Goal: Information Seeking & Learning: Learn about a topic

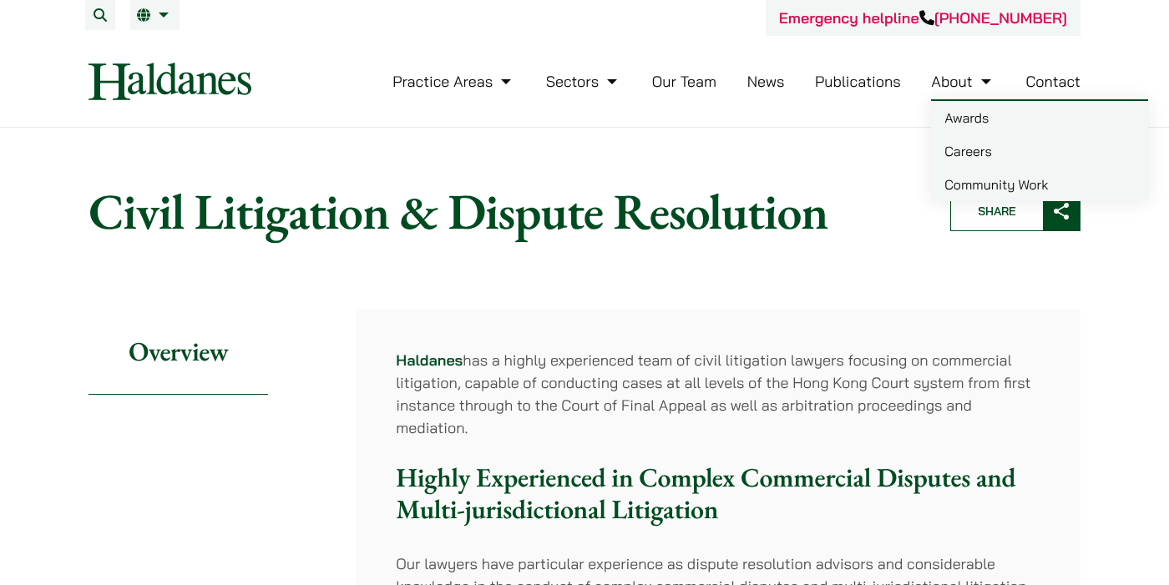
click at [973, 151] on link "Careers" at bounding box center [1039, 150] width 217 height 33
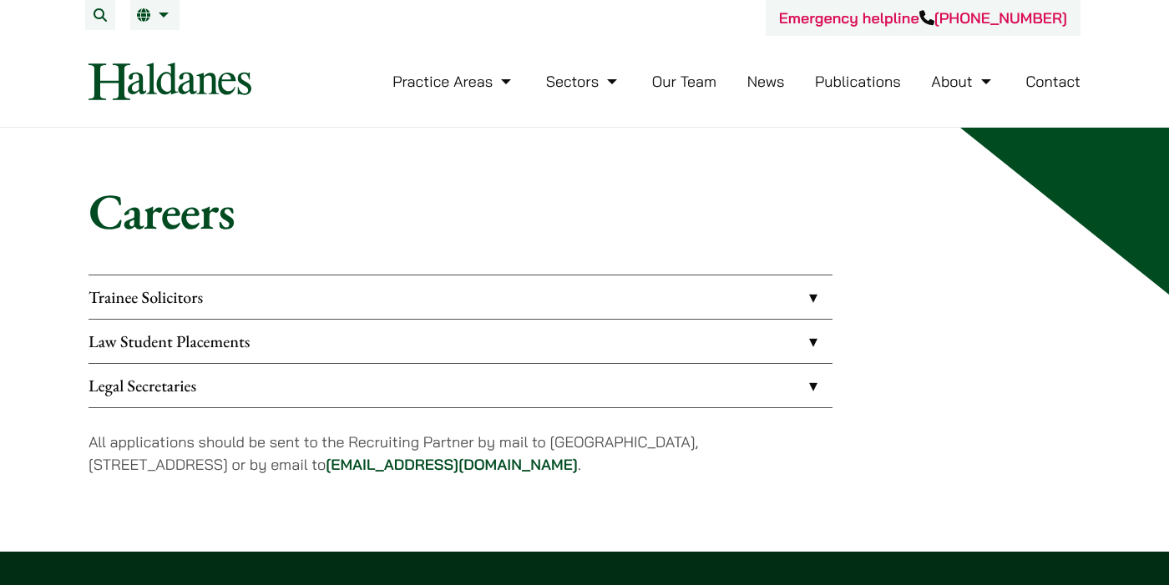
click at [372, 355] on link "Law Student Placements" at bounding box center [461, 341] width 744 height 43
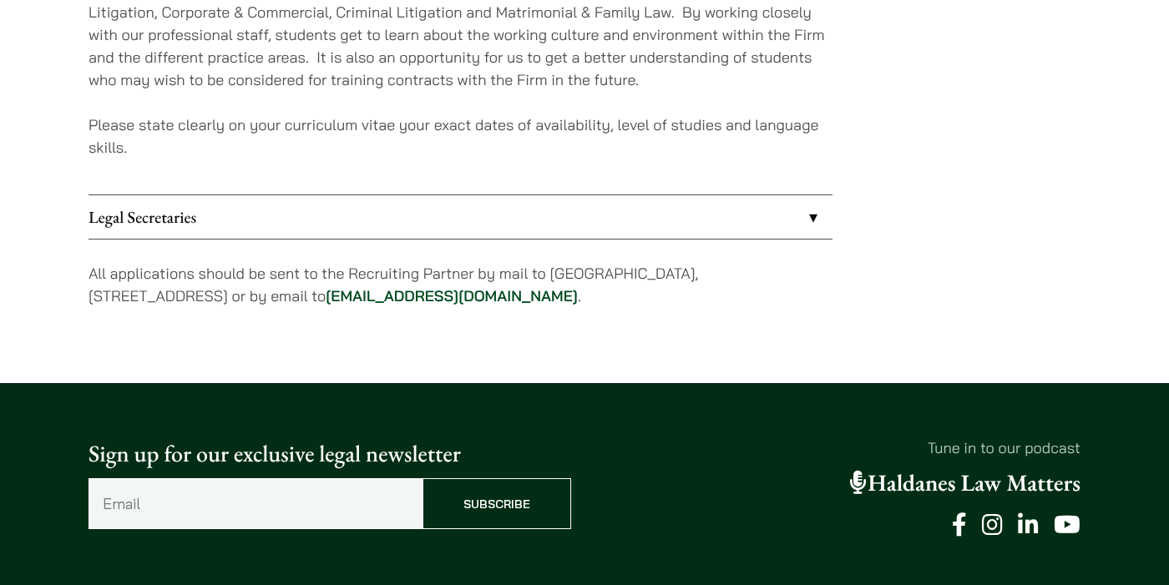
scroll to position [314, 0]
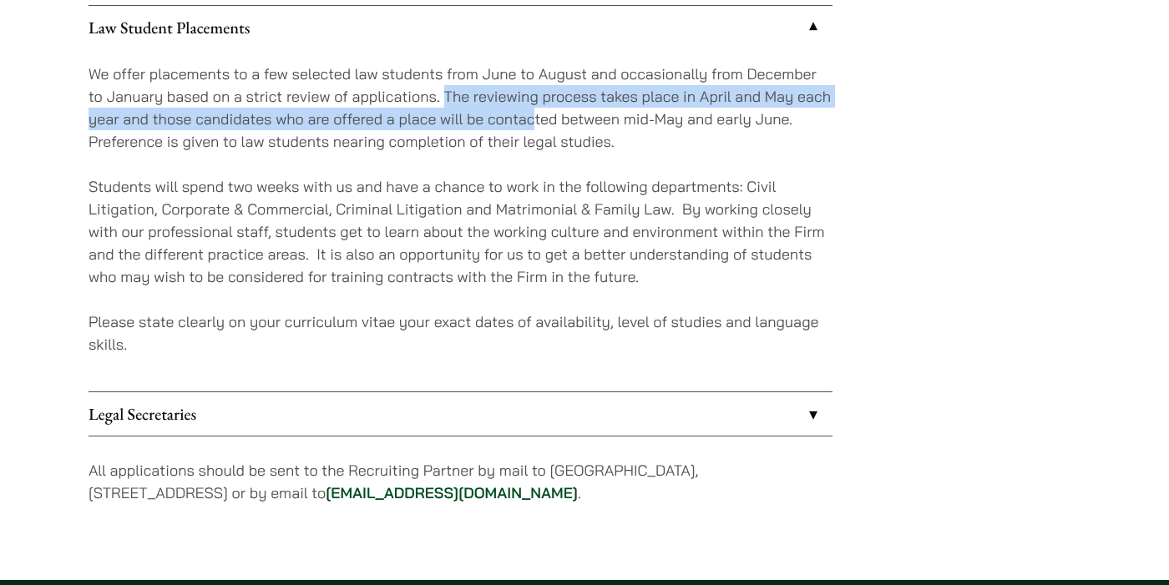
drag, startPoint x: 444, startPoint y: 89, endPoint x: 534, endPoint y: 120, distance: 94.8
click at [534, 120] on p "We offer placements to a few selected law students from June to August and occa…" at bounding box center [461, 108] width 744 height 90
click at [554, 397] on link "Legal Secretaries" at bounding box center [461, 413] width 744 height 43
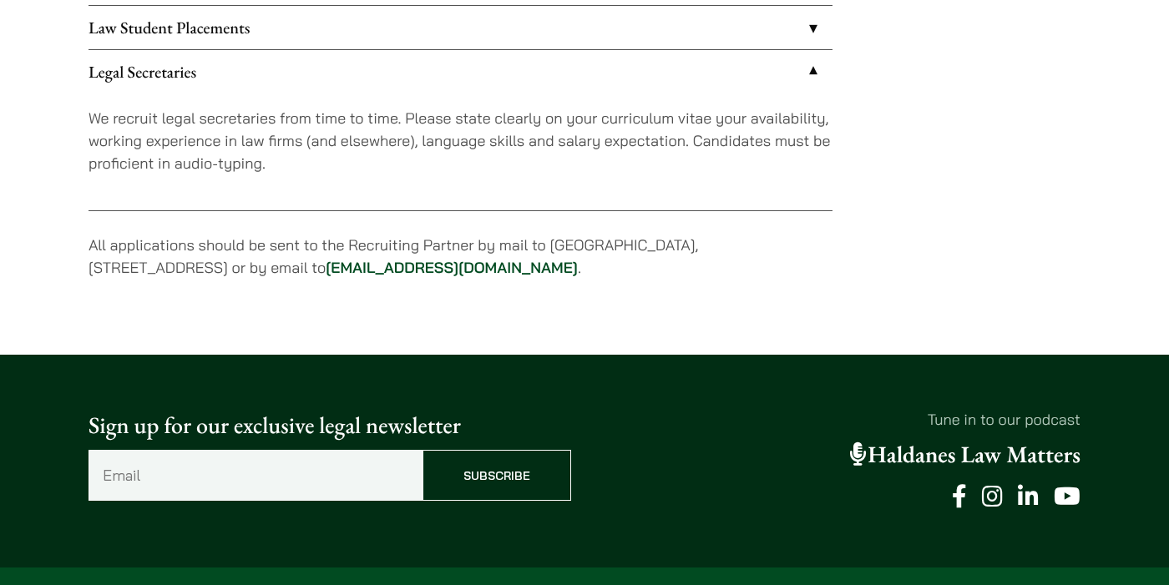
click at [554, 397] on div "Sign up for our exclusive legal newsletter Email (Required) Subscribe Tune in t…" at bounding box center [584, 461] width 1169 height 213
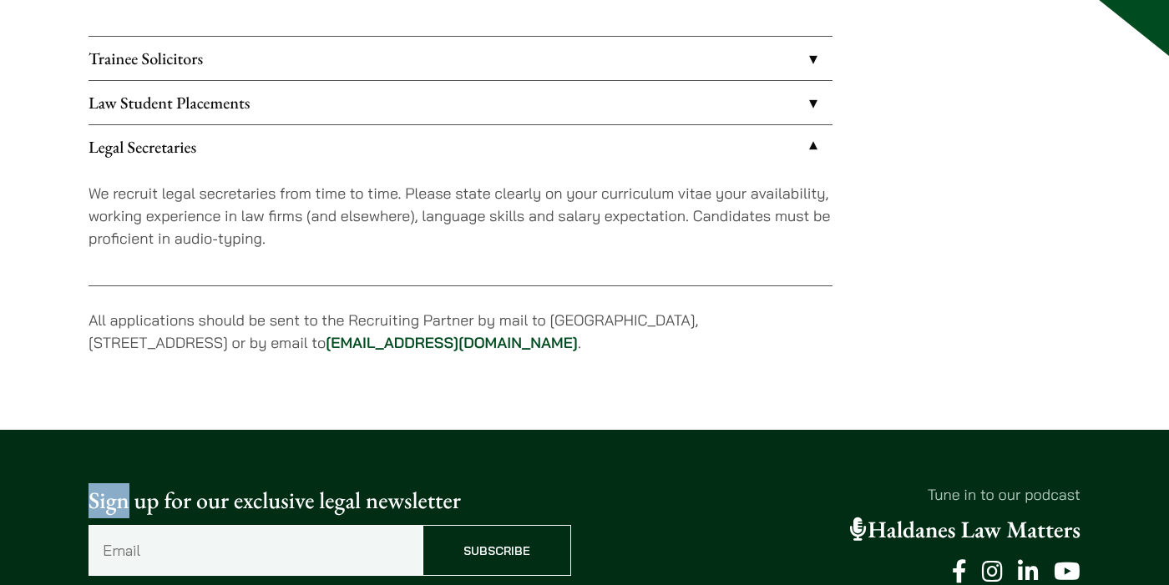
scroll to position [200, 0]
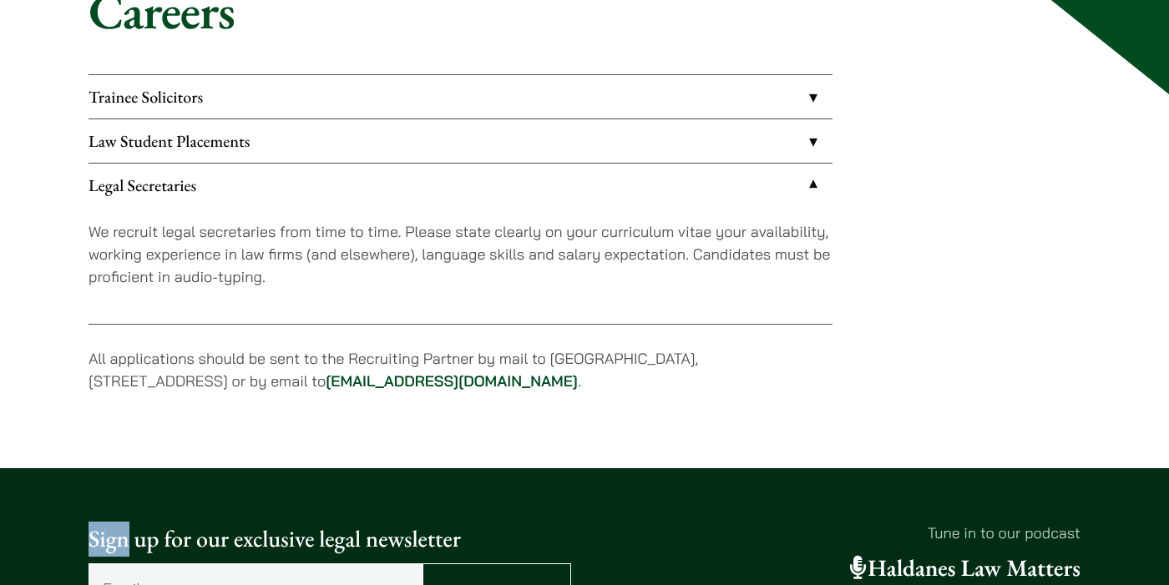
click at [587, 144] on link "Law Student Placements" at bounding box center [461, 140] width 744 height 43
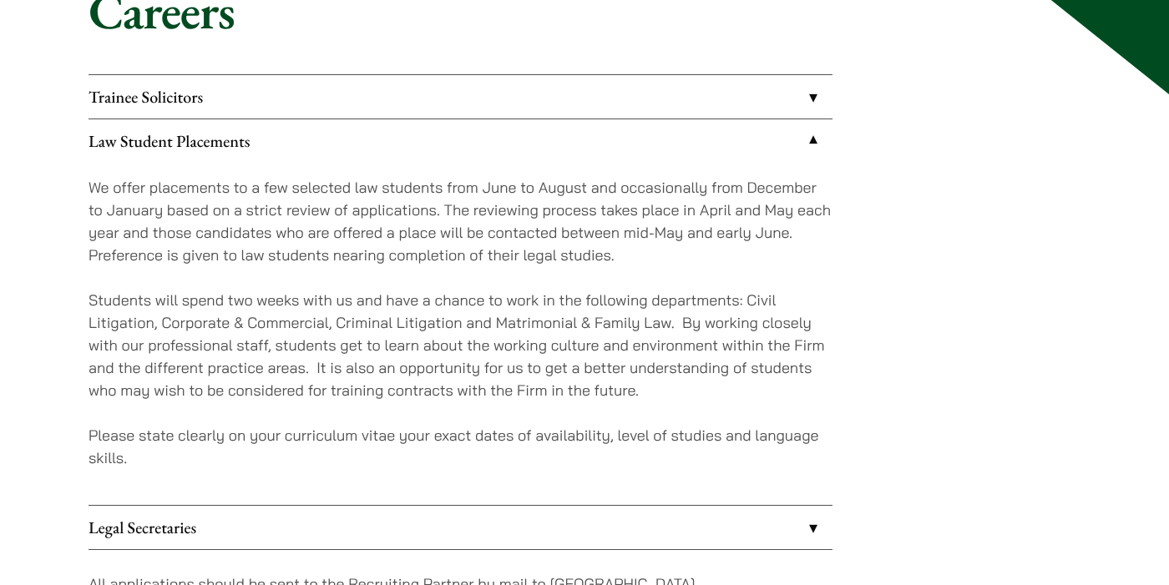
click at [593, 96] on link "Trainee Solicitors" at bounding box center [461, 96] width 744 height 43
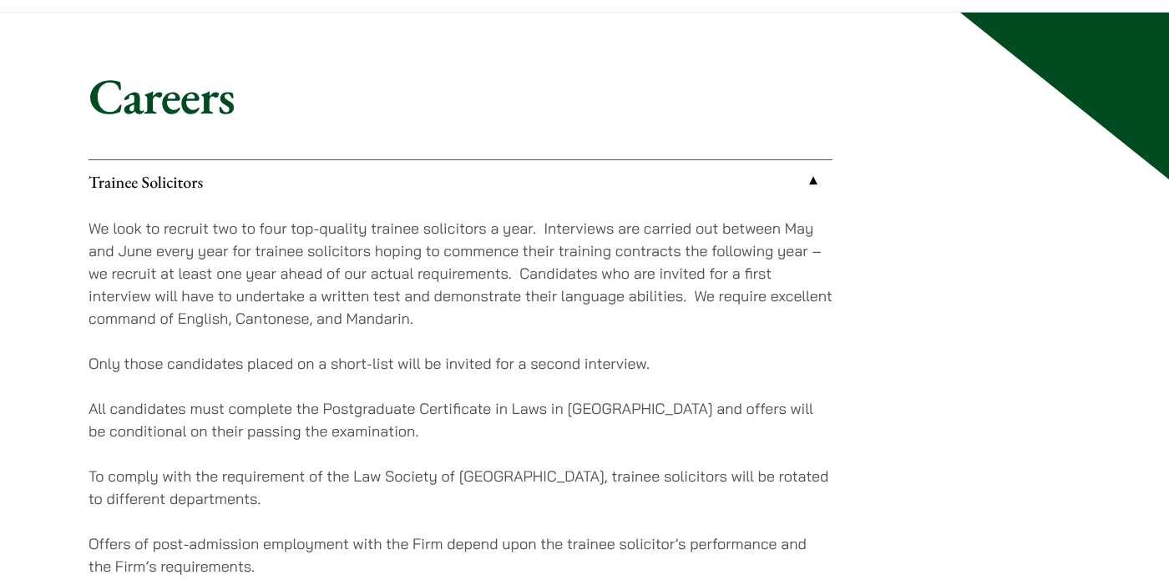
scroll to position [29, 0]
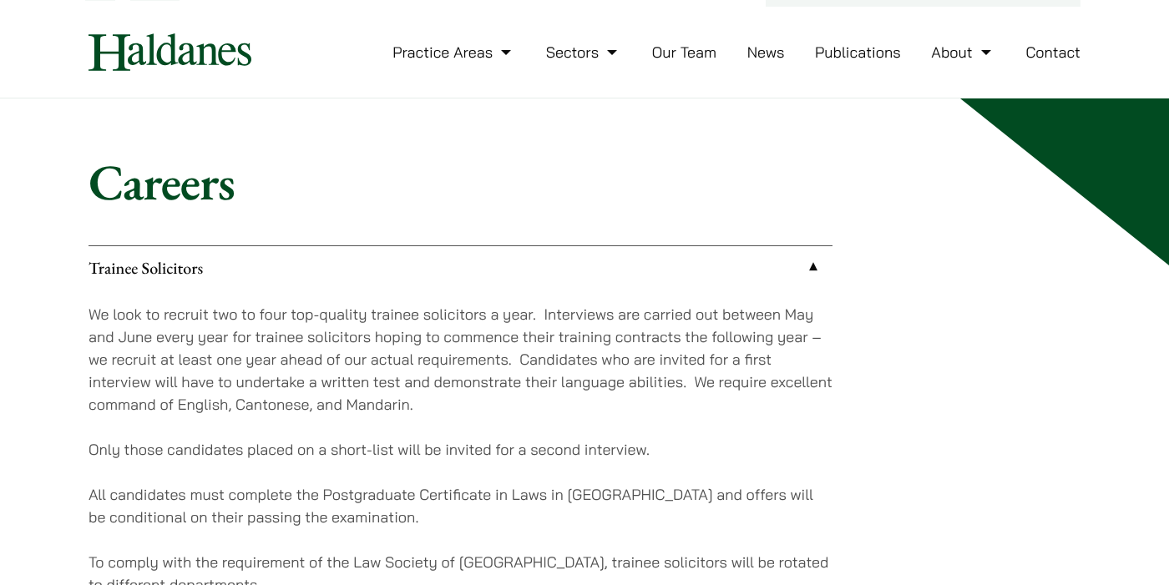
click at [699, 44] on link "Our Team" at bounding box center [684, 52] width 64 height 19
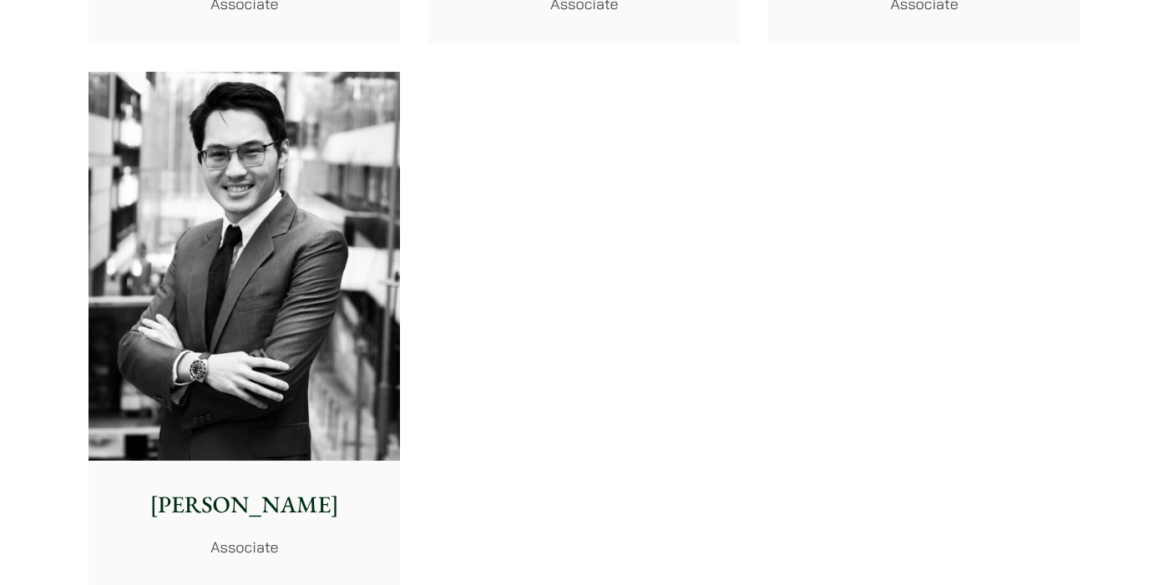
scroll to position [7010, 0]
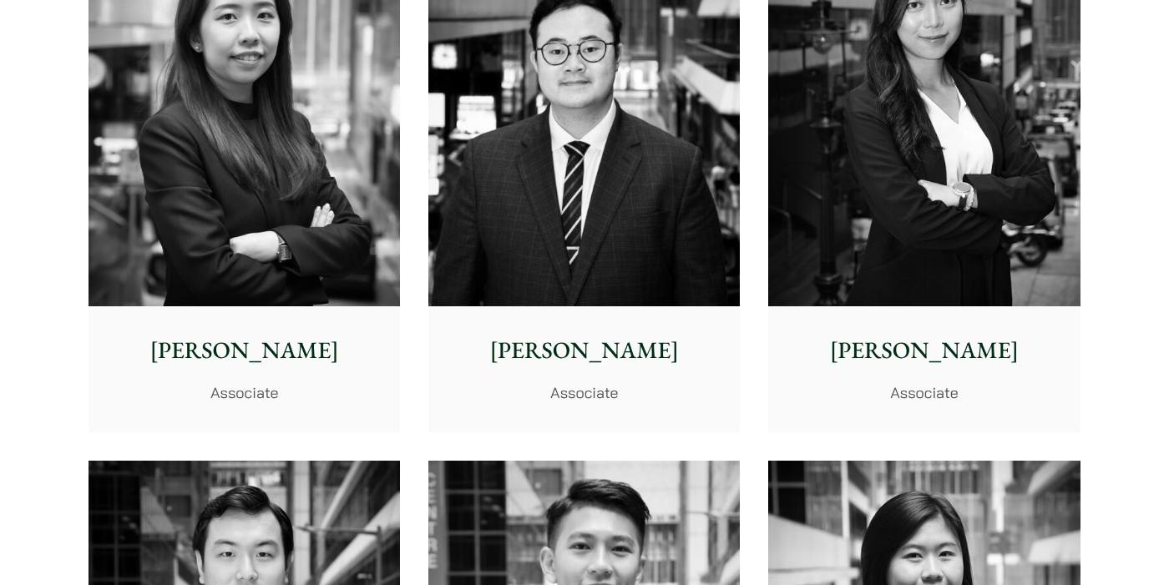
scroll to position [6042, 0]
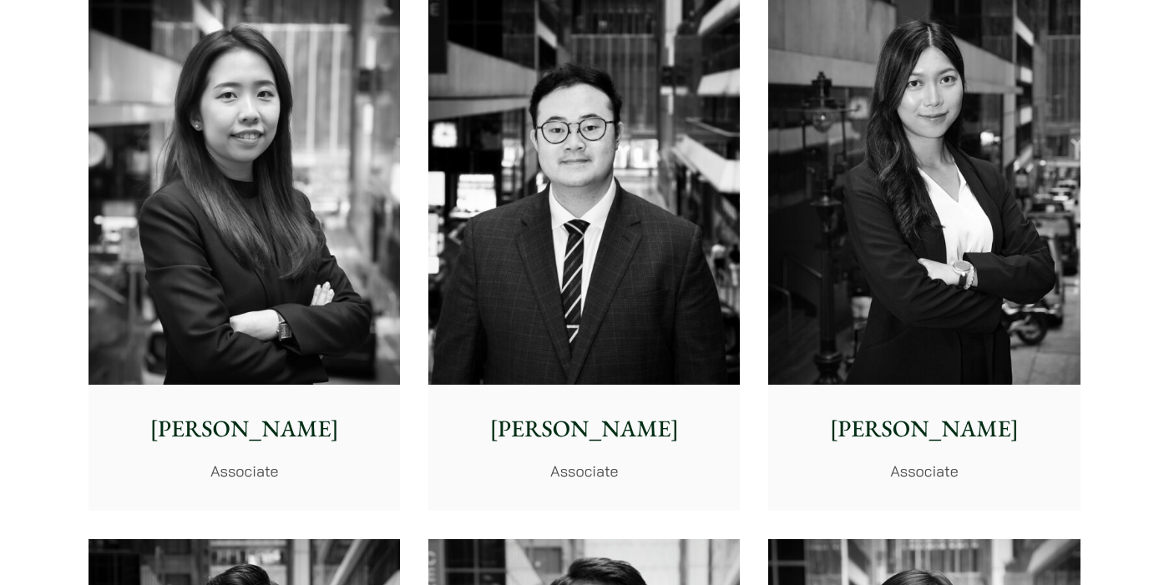
click at [661, 300] on img at bounding box center [583, 191] width 311 height 390
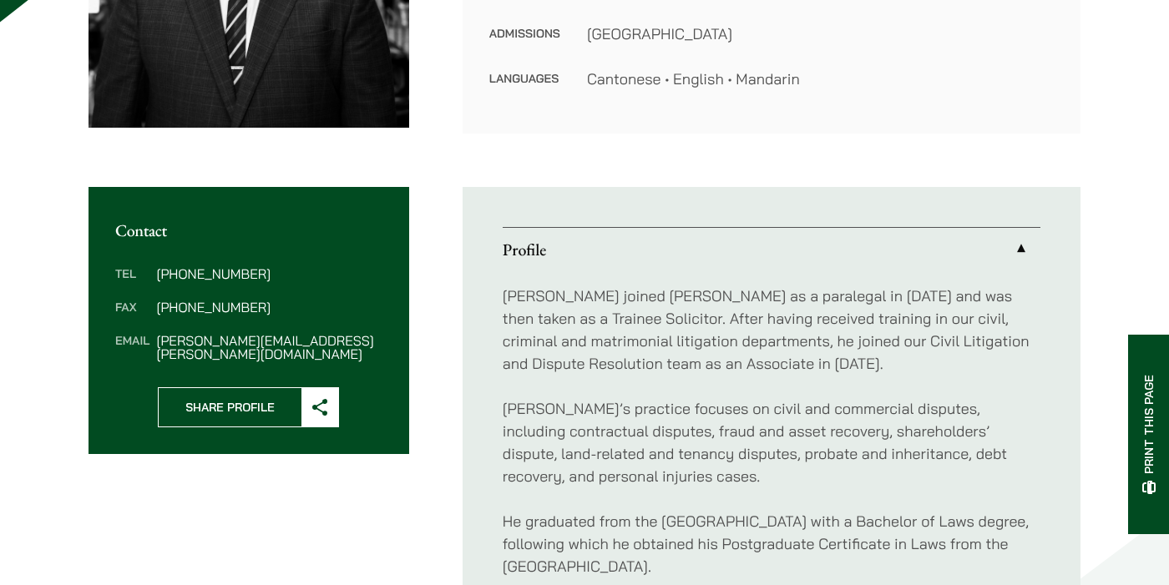
scroll to position [750, 0]
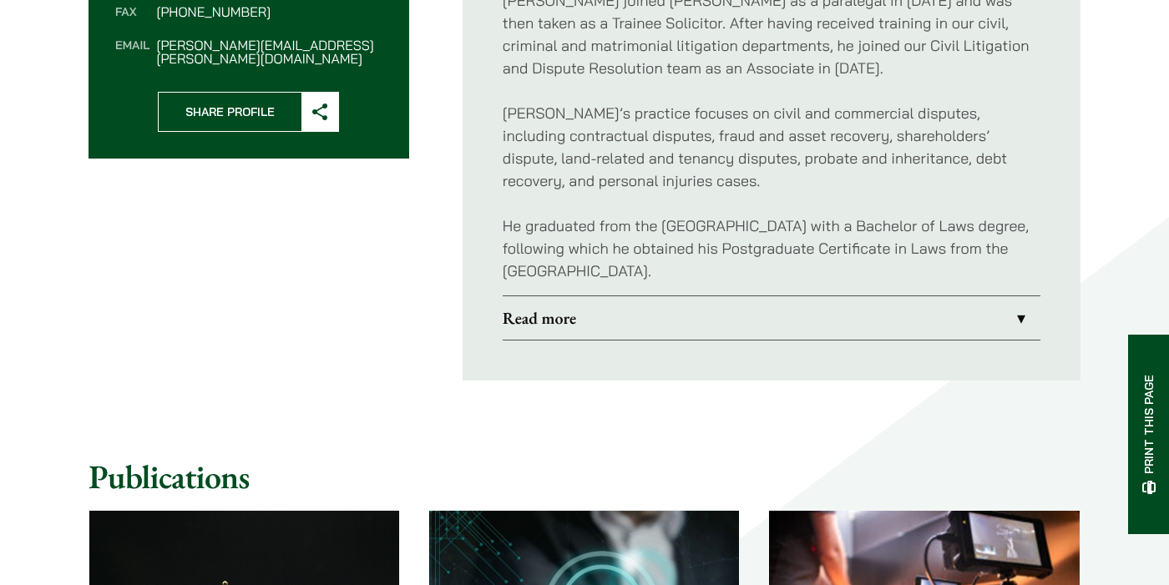
click at [661, 300] on link "Read more" at bounding box center [772, 317] width 538 height 43
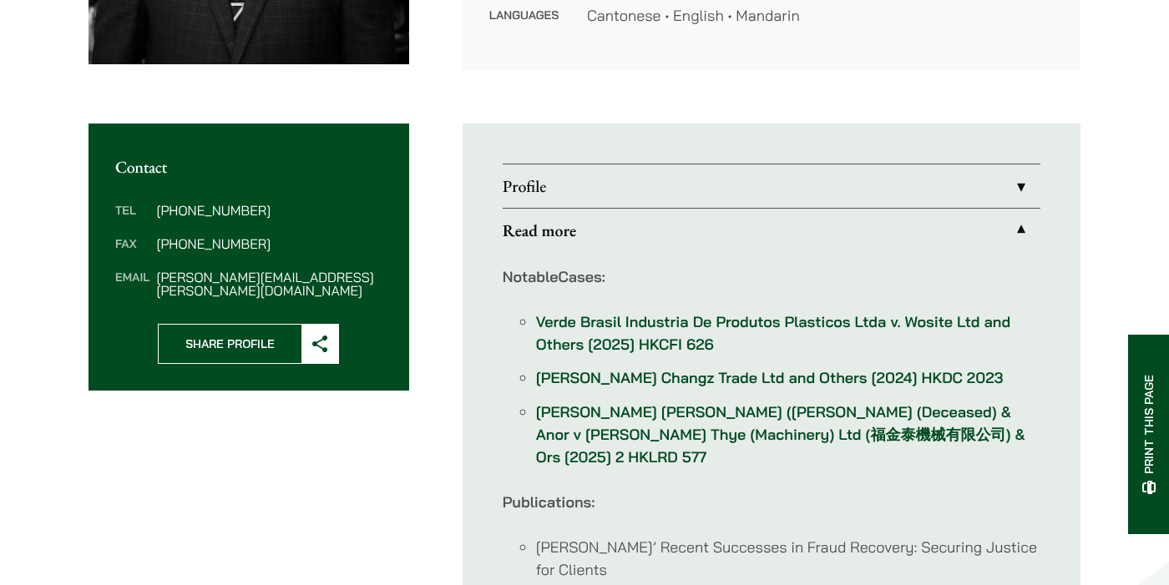
scroll to position [487, 0]
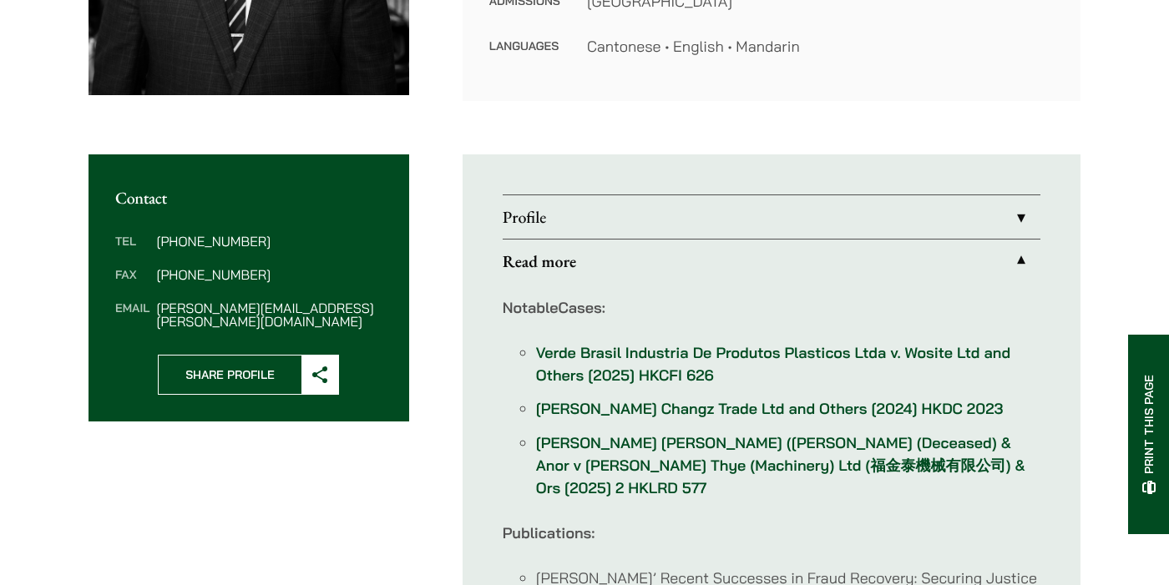
click at [659, 221] on link "Profile" at bounding box center [772, 216] width 538 height 43
